Goal: Register for event/course

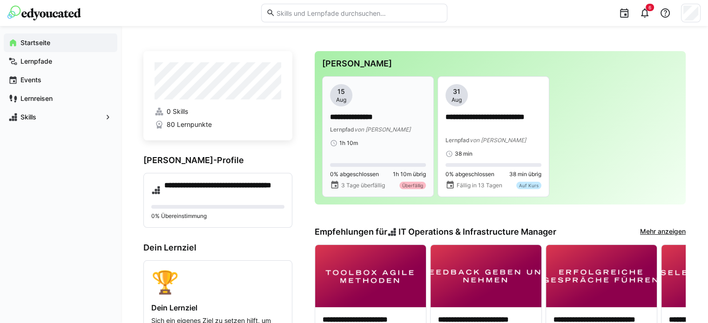
click at [369, 127] on span "von [PERSON_NAME]" at bounding box center [382, 129] width 56 height 7
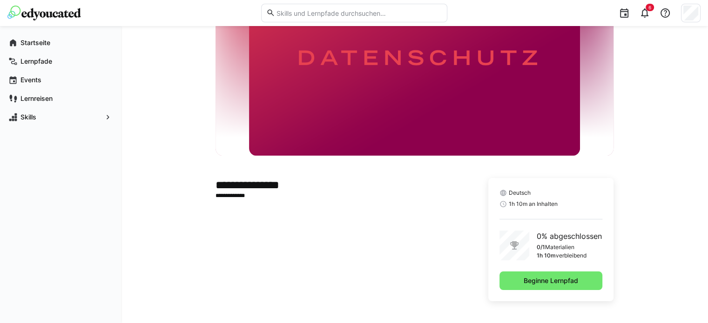
scroll to position [78, 0]
click at [647, 14] on eds-icon at bounding box center [644, 12] width 11 height 11
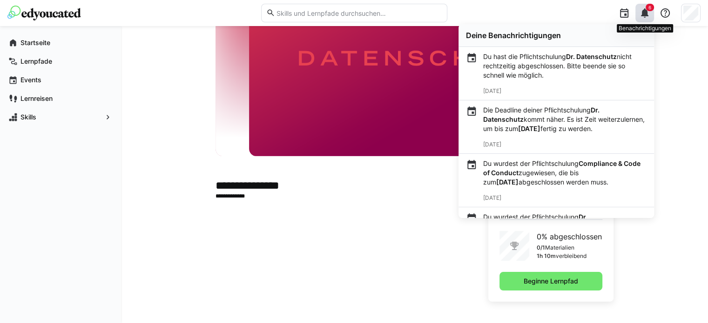
click at [647, 14] on eds-icon at bounding box center [644, 12] width 11 height 11
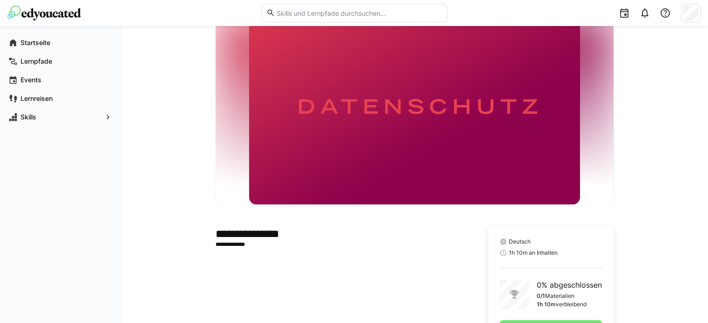
scroll to position [79, 0]
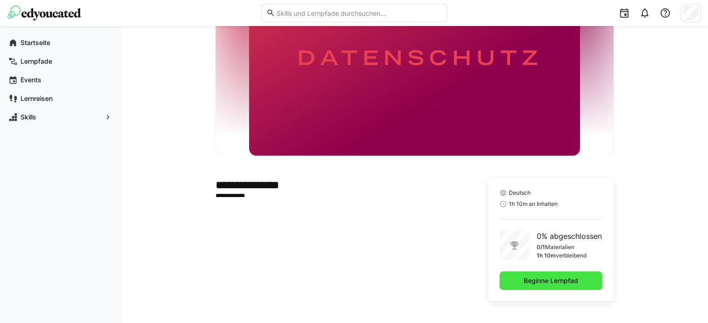
click at [547, 286] on span "Beginne Lernpfad" at bounding box center [550, 281] width 103 height 19
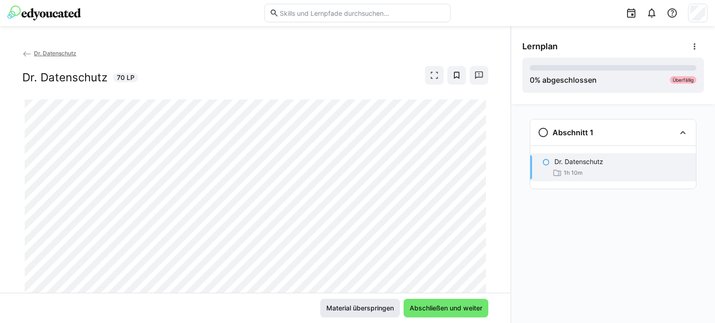
click at [369, 314] on span "Material überspringen" at bounding box center [360, 308] width 80 height 19
click at [341, 306] on span "Material überspringen" at bounding box center [360, 308] width 70 height 9
